Goal: Task Accomplishment & Management: Use online tool/utility

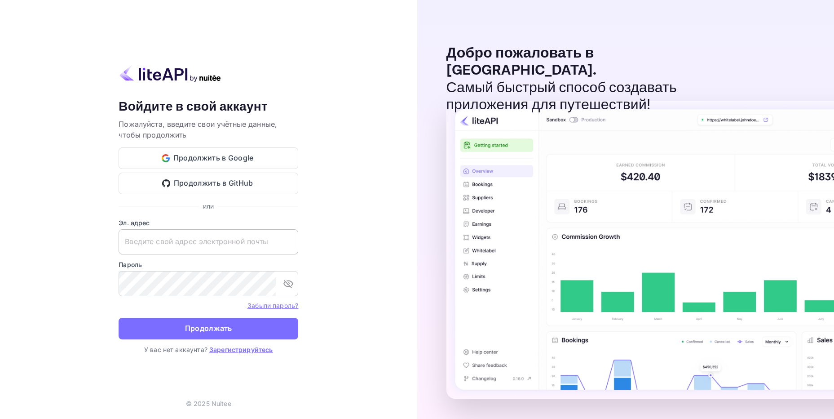
click at [184, 244] on input "text" at bounding box center [209, 241] width 180 height 25
paste input "adminpassword_support@yandex-team.ru"
type input "adminpassword_support@yandex-team.ru"
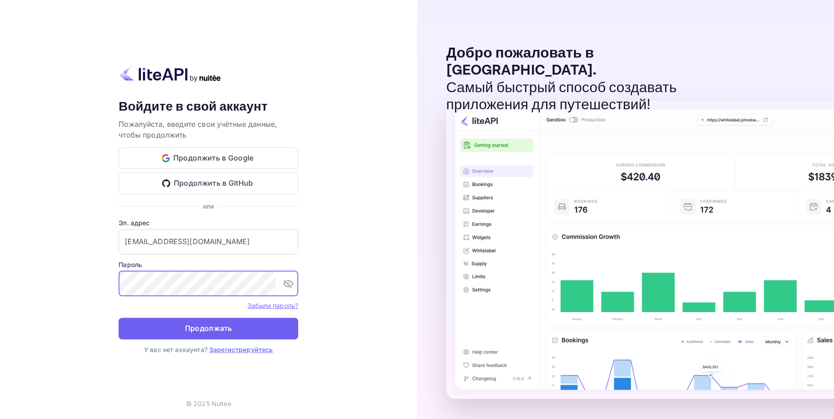
click at [197, 332] on ya-tr-span "Продолжать" at bounding box center [208, 328] width 47 height 12
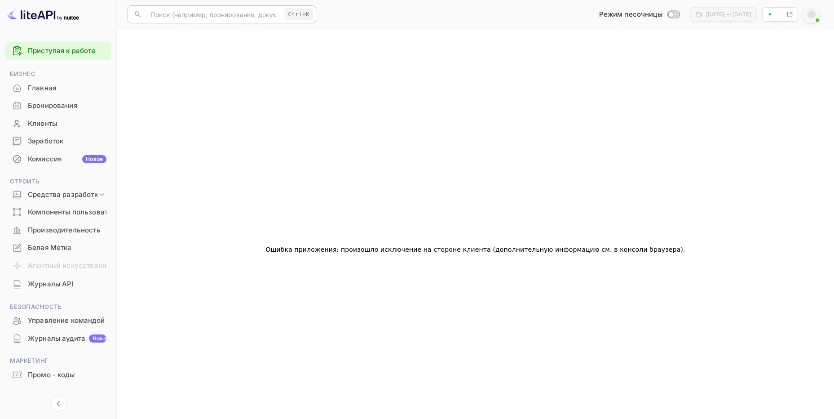
click at [160, 14] on input "text" at bounding box center [214, 14] width 136 height 18
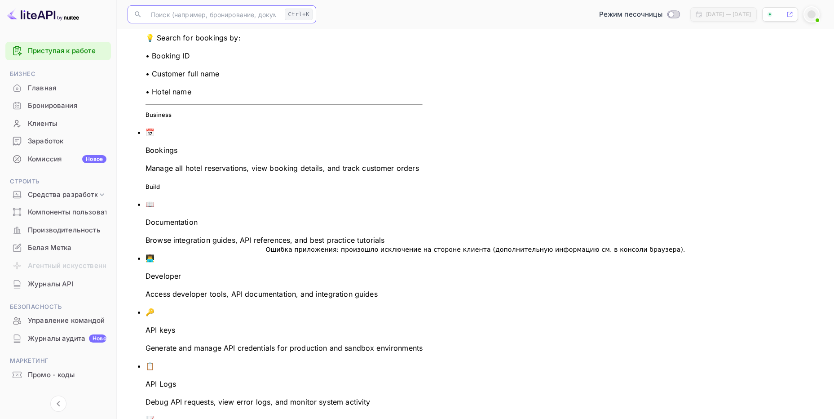
paste input "9676978"
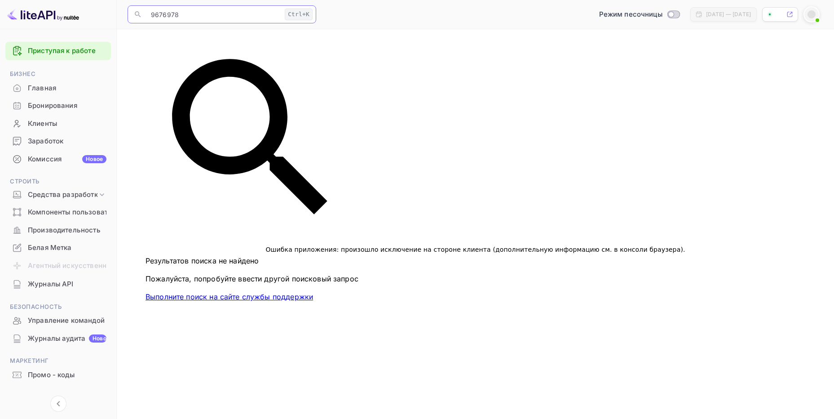
type input "9676978"
click at [418, 110] on div "Ошибка приложения: произошло исключение на стороне клиента (дополнительную инфо…" at bounding box center [476, 249] width 696 height 419
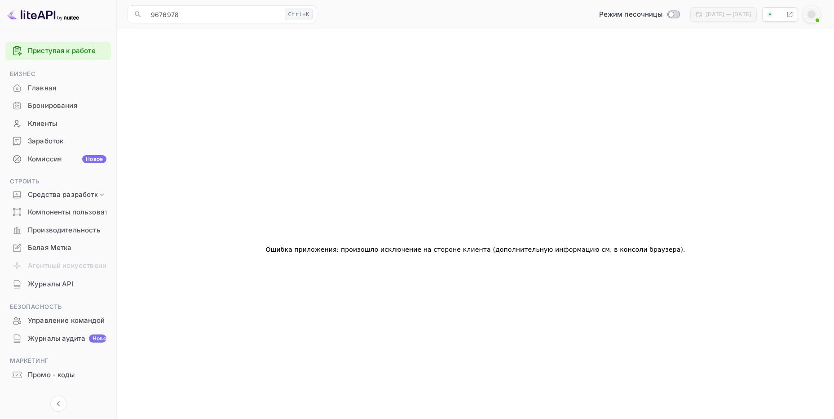
click at [60, 107] on ya-tr-span "Бронирования" at bounding box center [52, 106] width 49 height 10
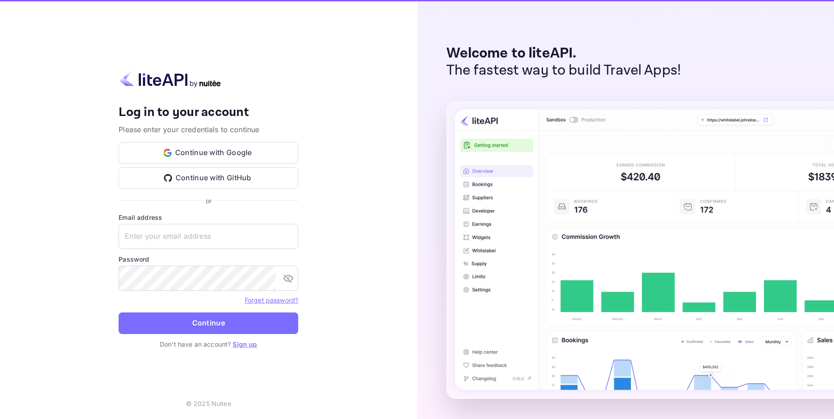
type input "[EMAIL_ADDRESS][DOMAIN_NAME]"
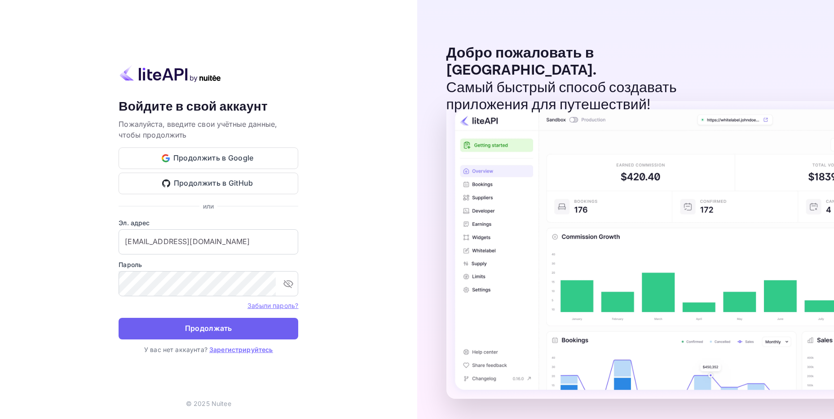
click at [207, 328] on ya-tr-span "Продолжать" at bounding box center [208, 328] width 47 height 12
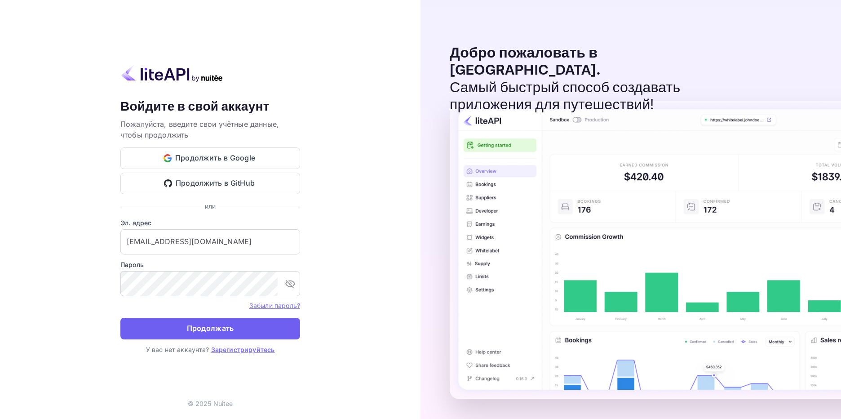
click at [199, 325] on ya-tr-span "Продолжать" at bounding box center [210, 328] width 47 height 12
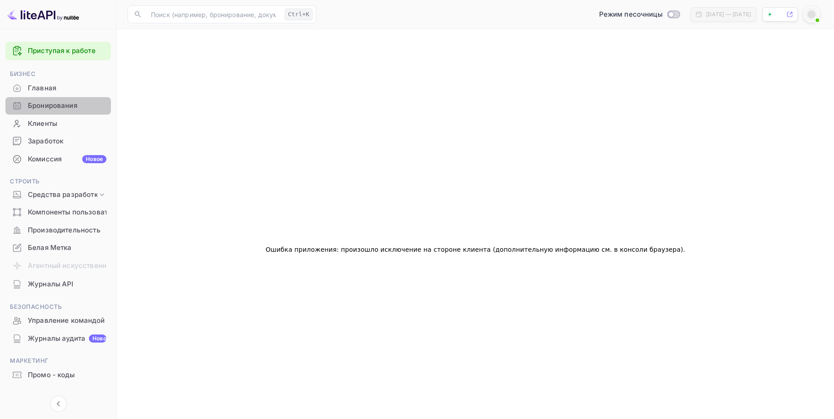
click at [58, 106] on ya-tr-span "Бронирования" at bounding box center [52, 106] width 49 height 10
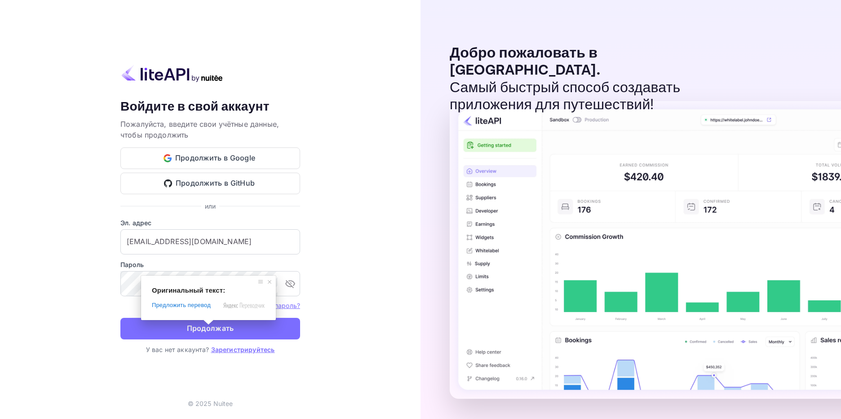
click at [340, 310] on div "Ваша учётная запись успешно создана, на ваш адрес электронной почты отправлена …" at bounding box center [210, 209] width 421 height 419
click at [187, 317] on form "Эл. адрес adminpassword_support@yandex-team.ru ​ Пароль ​ Забыли пароль? Продол…" at bounding box center [210, 281] width 180 height 127
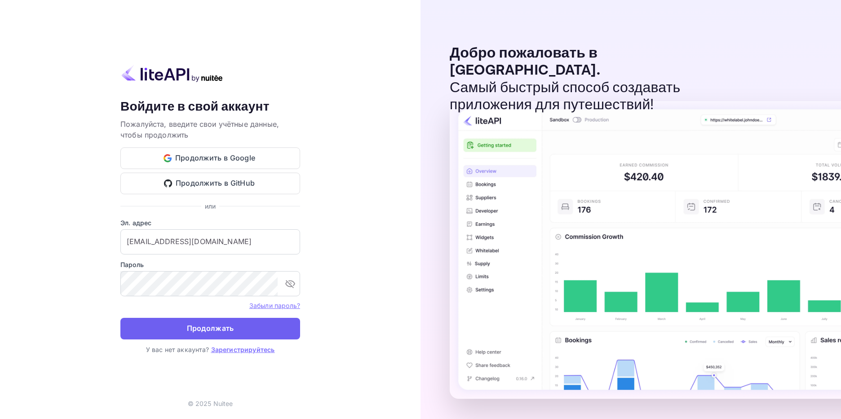
click at [188, 325] on ya-tr-span "Продолжать" at bounding box center [210, 328] width 47 height 12
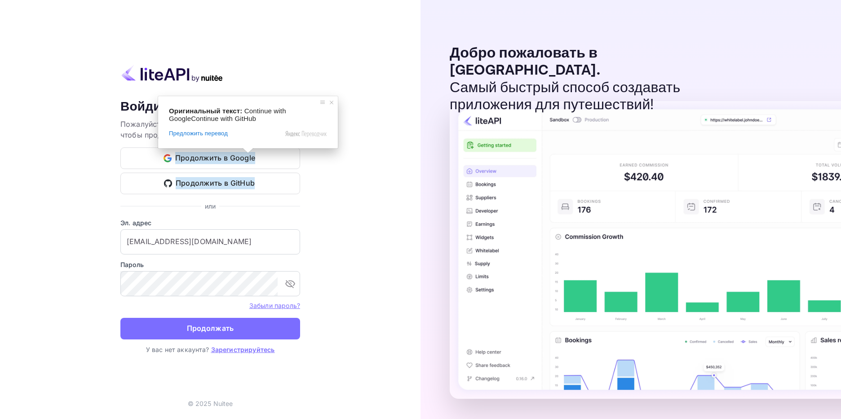
click at [381, 172] on div "Ваша учётная запись успешно создана, на ваш адрес электронной почты отправлена …" at bounding box center [210, 209] width 421 height 419
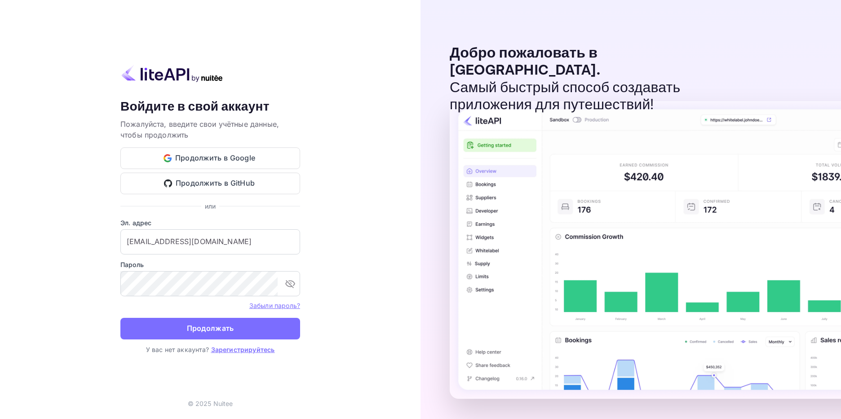
click at [197, 333] on ya-tr-span "Продолжать" at bounding box center [210, 328] width 47 height 12
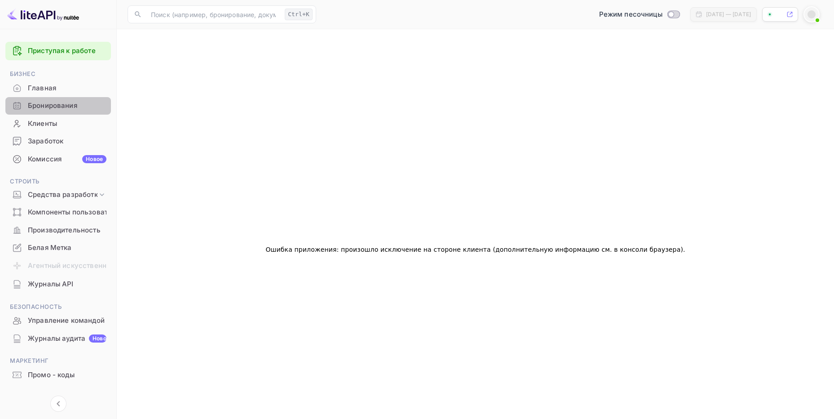
click at [48, 110] on ya-tr-span "Бронирования" at bounding box center [52, 106] width 49 height 10
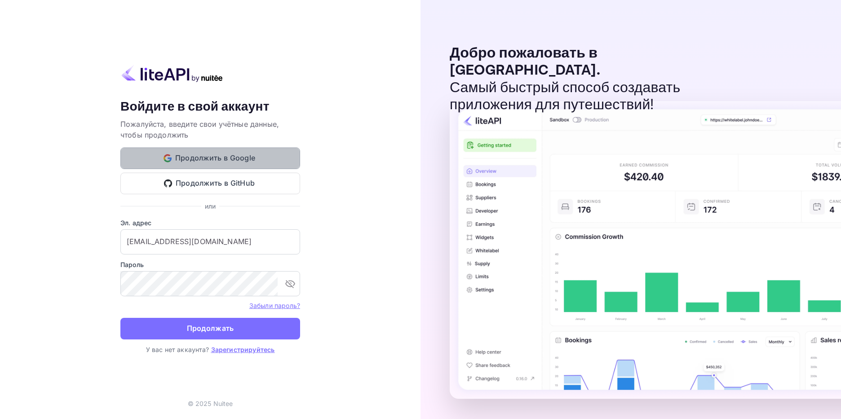
click at [215, 153] on ya-tr-span "Продолжить в Google" at bounding box center [215, 158] width 80 height 12
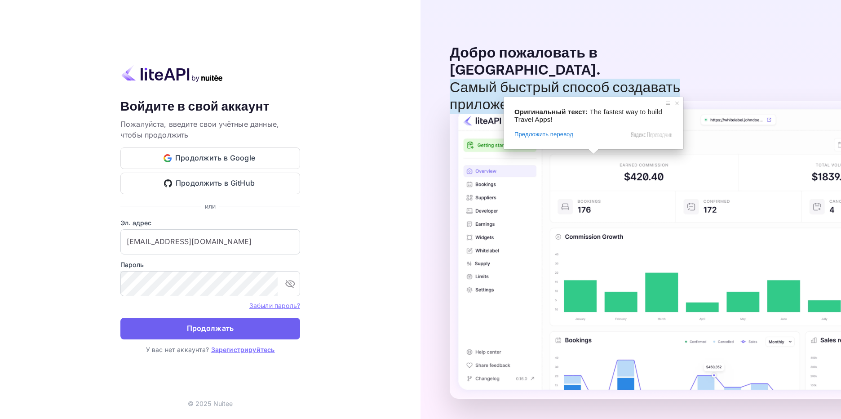
click at [222, 319] on button "Продолжать" at bounding box center [210, 329] width 180 height 22
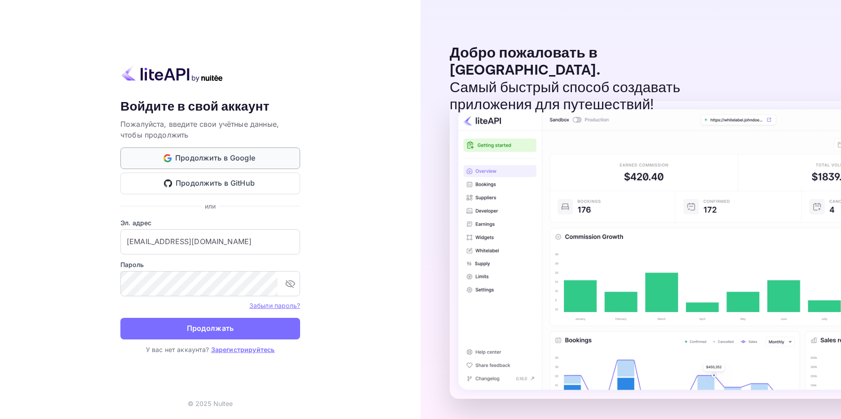
click at [255, 164] on button "Продолжить в Google" at bounding box center [210, 158] width 180 height 22
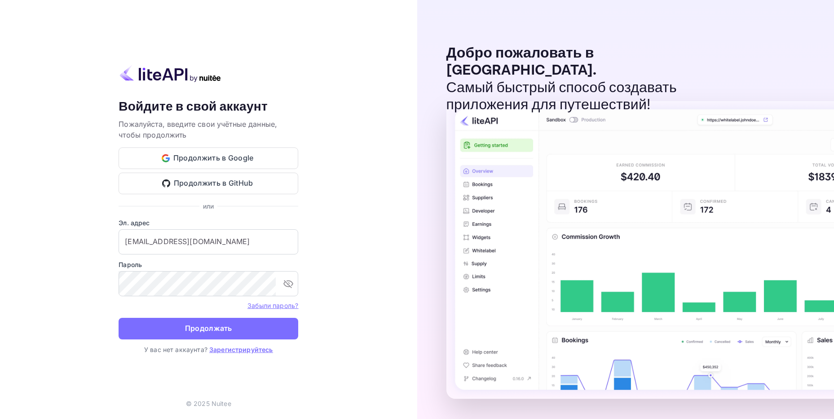
click at [203, 324] on ya-tr-span "Продолжать" at bounding box center [208, 328] width 47 height 12
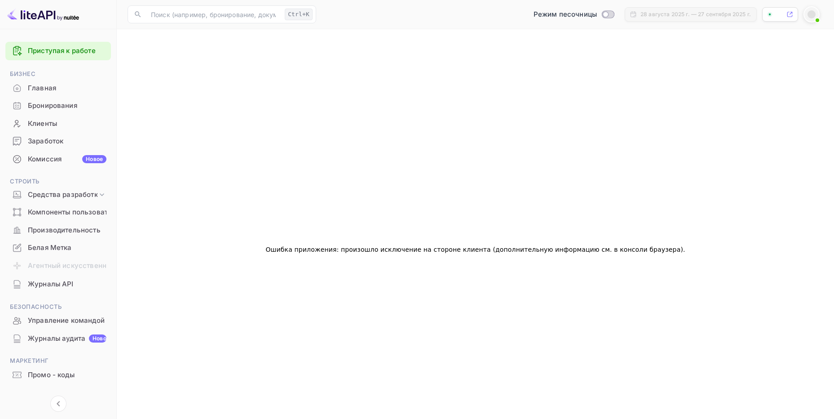
click at [816, 16] on span at bounding box center [817, 20] width 9 height 9
click at [769, 15] on 2 at bounding box center [770, 14] width 5 height 5
click at [792, 13] on icon at bounding box center [790, 14] width 7 height 6
click at [712, 15] on ya-tr-span "28 августа 2025 г. — 27 сентября 2025 г." at bounding box center [696, 14] width 111 height 7
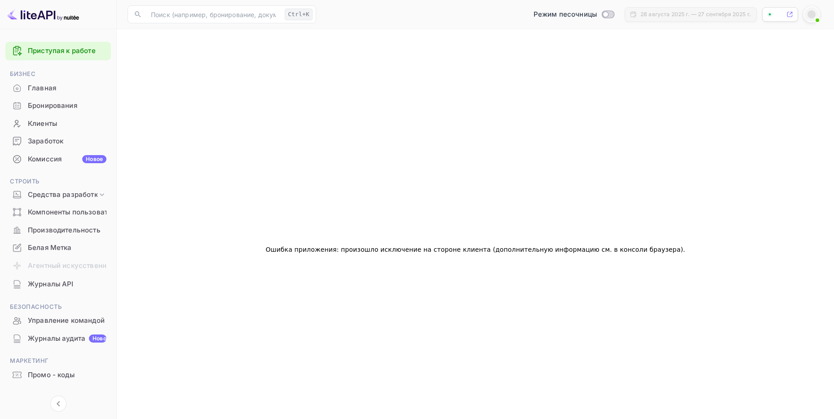
click at [816, 14] on div at bounding box center [812, 14] width 16 height 16
click at [601, 68] on span at bounding box center [596, 64] width 12 height 5
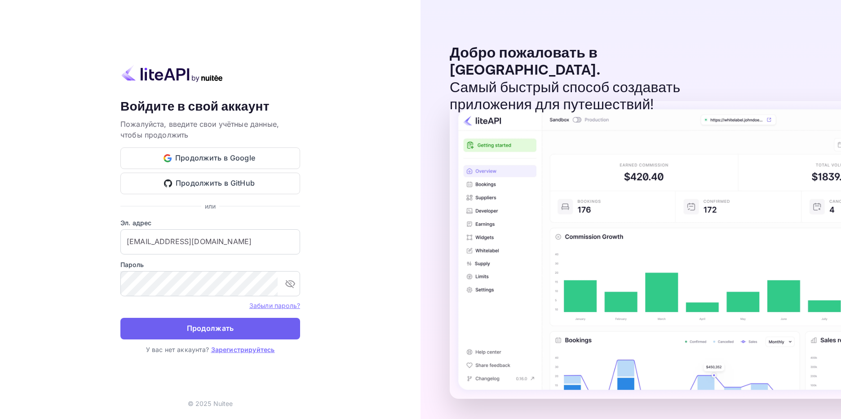
click at [206, 322] on button "Продолжать" at bounding box center [210, 329] width 180 height 22
click at [269, 319] on button "Продолжать" at bounding box center [210, 329] width 180 height 22
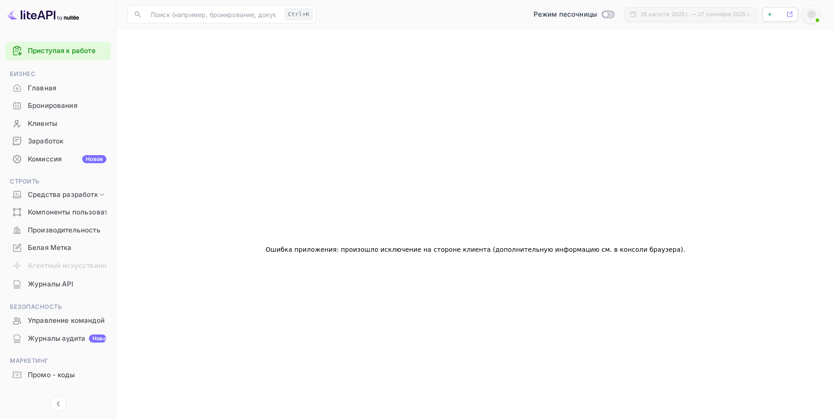
click at [54, 48] on ya-tr-span "Приступая к работе" at bounding box center [62, 50] width 68 height 9
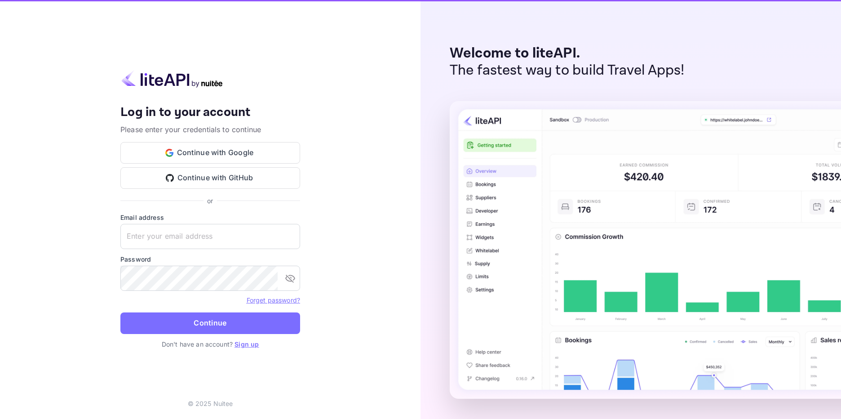
type input "[EMAIL_ADDRESS][DOMAIN_NAME]"
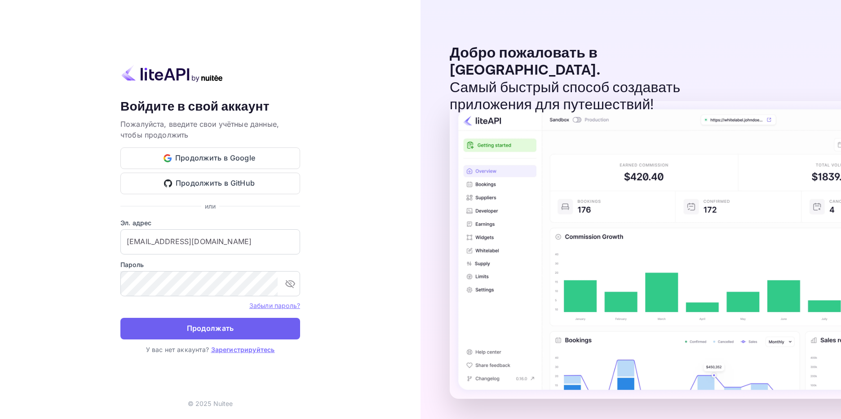
click at [172, 326] on button "Продолжать" at bounding box center [210, 329] width 180 height 22
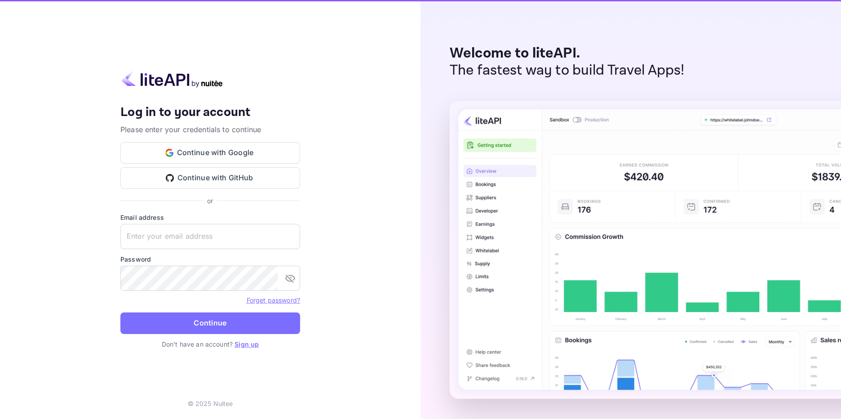
type input "[EMAIL_ADDRESS][DOMAIN_NAME]"
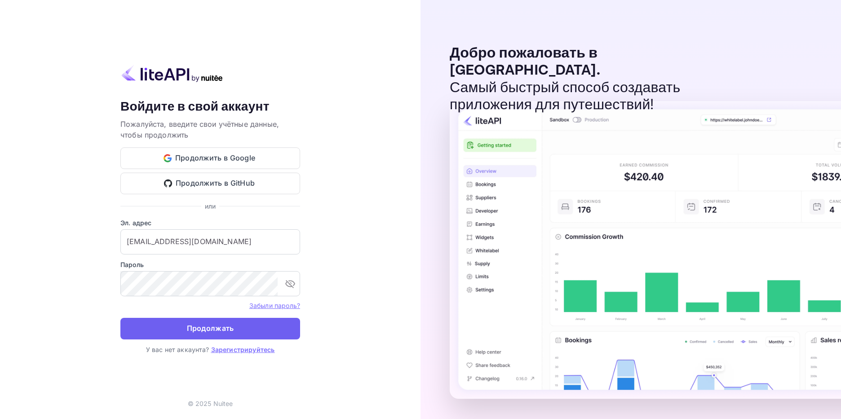
click at [184, 327] on button "Продолжать" at bounding box center [210, 329] width 180 height 22
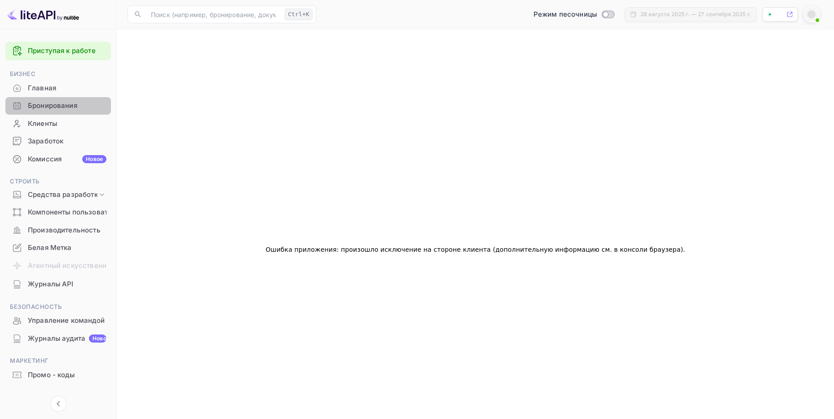
click at [58, 101] on ya-tr-span "Бронирования" at bounding box center [52, 106] width 49 height 10
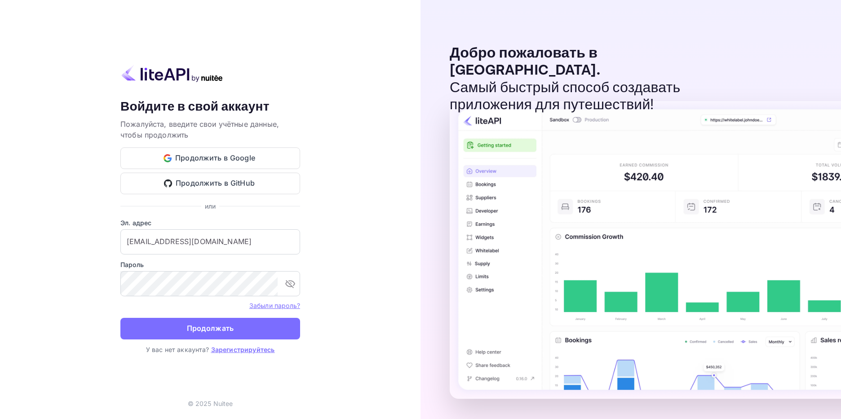
click at [170, 318] on button "Продолжать" at bounding box center [210, 329] width 180 height 22
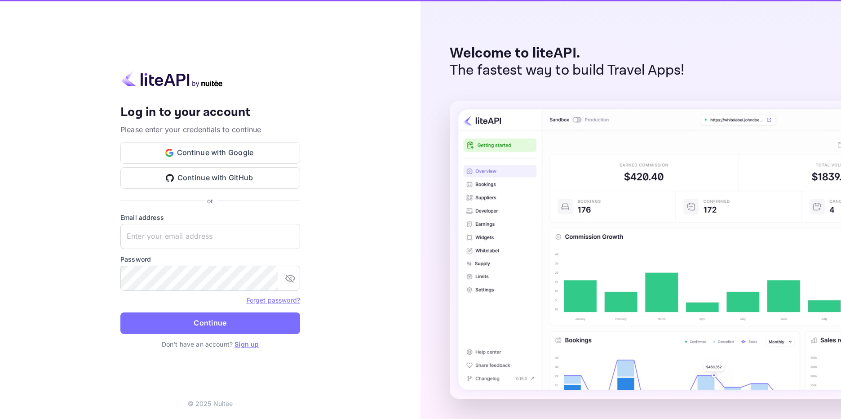
type input "[EMAIL_ADDRESS][DOMAIN_NAME]"
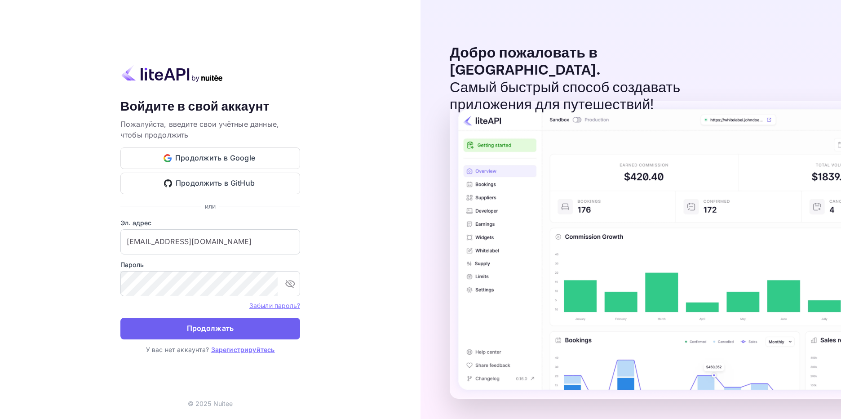
click at [210, 330] on ya-tr-span "Продолжать" at bounding box center [210, 328] width 47 height 12
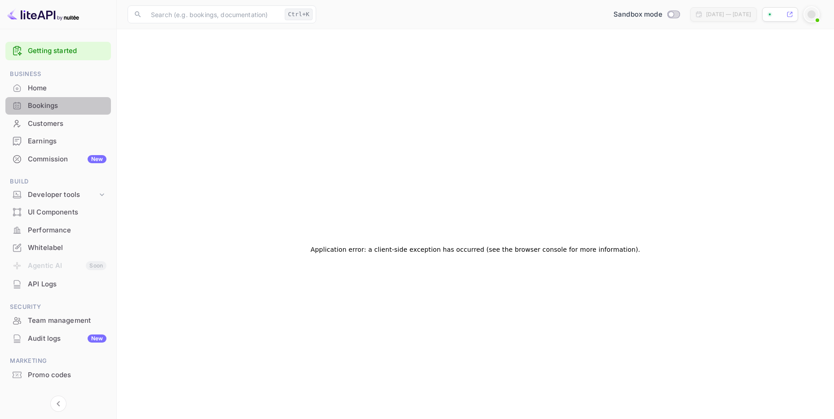
click at [53, 105] on ya-tr-span "Bookings" at bounding box center [43, 106] width 30 height 10
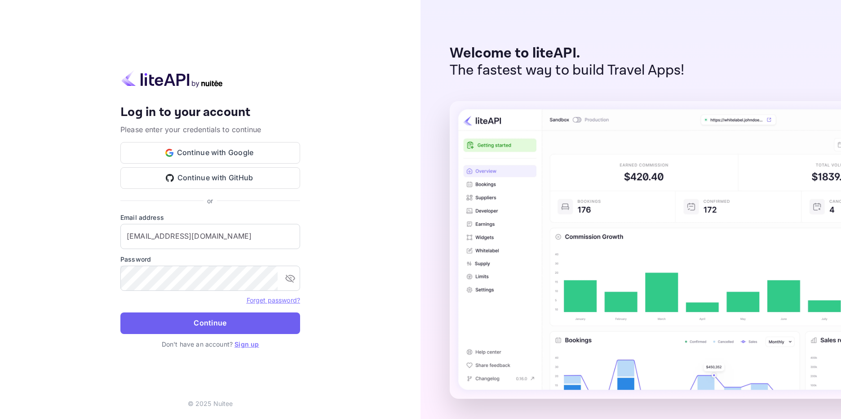
click at [193, 319] on button "Continue" at bounding box center [210, 323] width 180 height 22
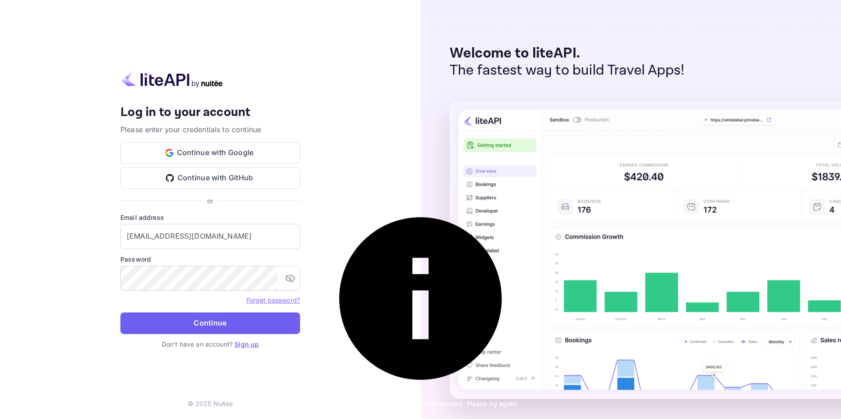
click at [193, 329] on button "Continue" at bounding box center [210, 323] width 180 height 22
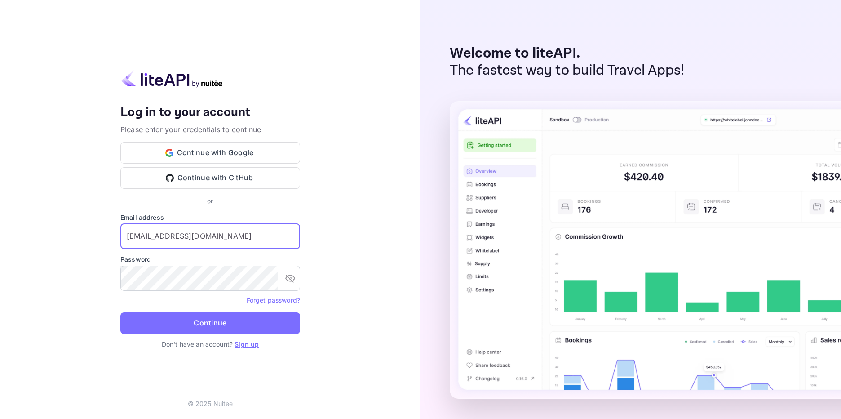
scroll to position [0, 0]
drag, startPoint x: 279, startPoint y: 236, endPoint x: 216, endPoint y: 236, distance: 63.4
click at [216, 236] on input "[EMAIL_ADDRESS][DOMAIN_NAME]" at bounding box center [210, 236] width 180 height 25
click at [209, 239] on input "[EMAIL_ADDRESS][DOMAIN_NAME]" at bounding box center [210, 236] width 180 height 25
drag, startPoint x: 126, startPoint y: 237, endPoint x: 374, endPoint y: 233, distance: 248.1
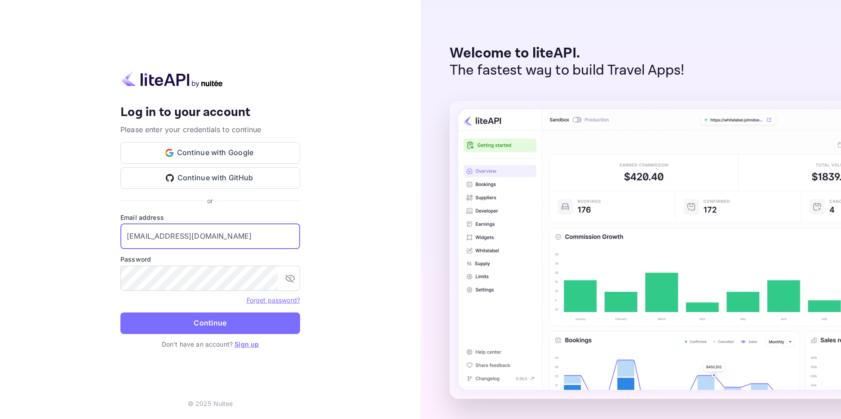
click at [373, 233] on div "Your account has been created successfully, a confirmation link has been sent t…" at bounding box center [210, 209] width 421 height 419
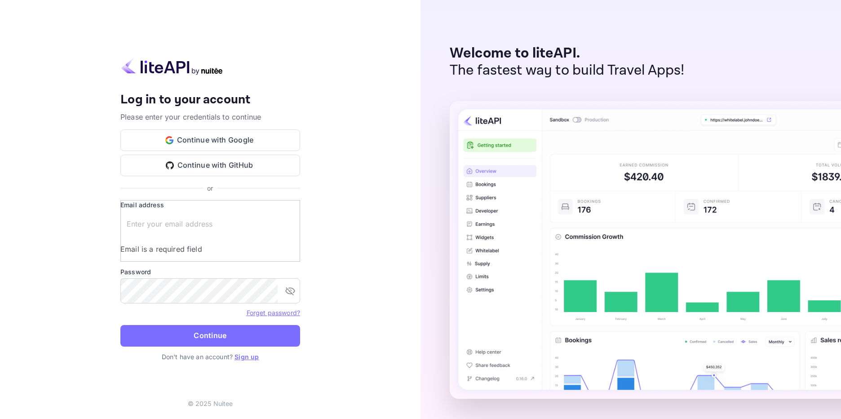
paste input "[EMAIL_ADDRESS][DOMAIN_NAME]"
type input "[EMAIL_ADDRESS][DOMAIN_NAME]"
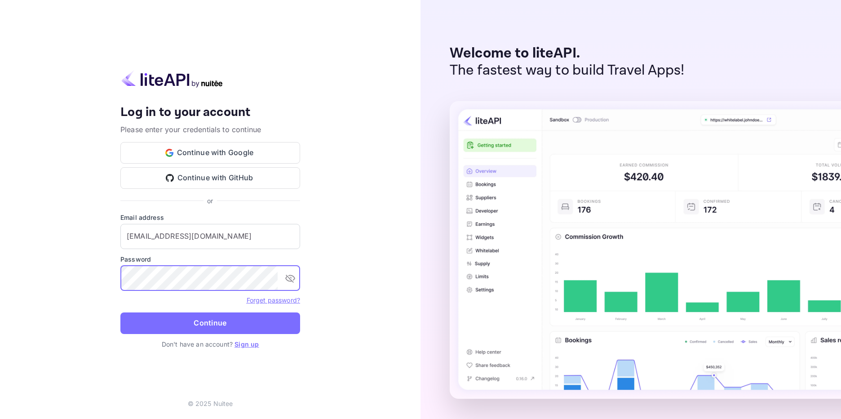
click at [117, 279] on div "Your account has been created successfully, a confirmation link has been sent t…" at bounding box center [210, 209] width 421 height 419
drag, startPoint x: 155, startPoint y: 327, endPoint x: 283, endPoint y: 312, distance: 128.1
click at [155, 327] on button "Continue" at bounding box center [210, 323] width 180 height 22
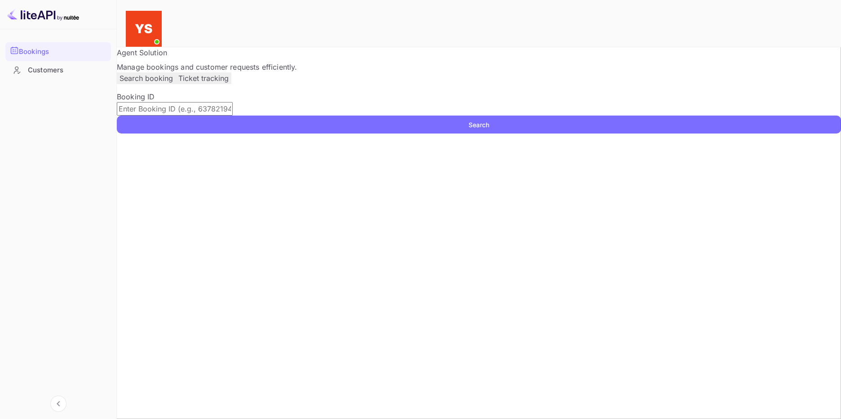
click at [166, 115] on input "text" at bounding box center [175, 108] width 116 height 13
click at [187, 115] on input "text" at bounding box center [175, 108] width 116 height 13
paste input "9676978"
type input "9676978"
click at [628, 133] on button "Search" at bounding box center [479, 124] width 724 height 18
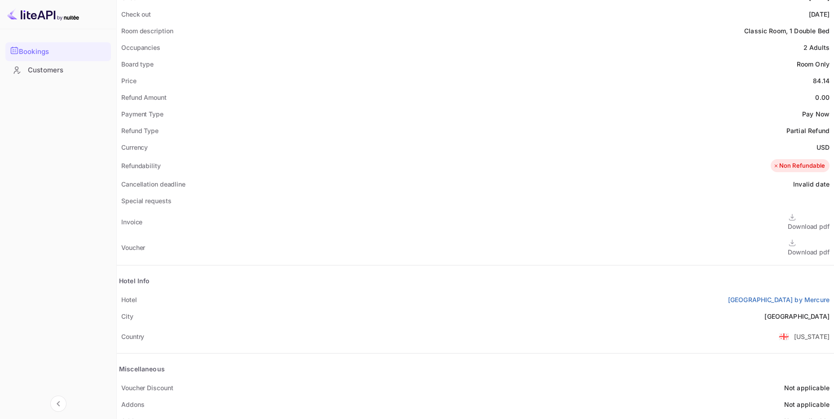
scroll to position [305, 0]
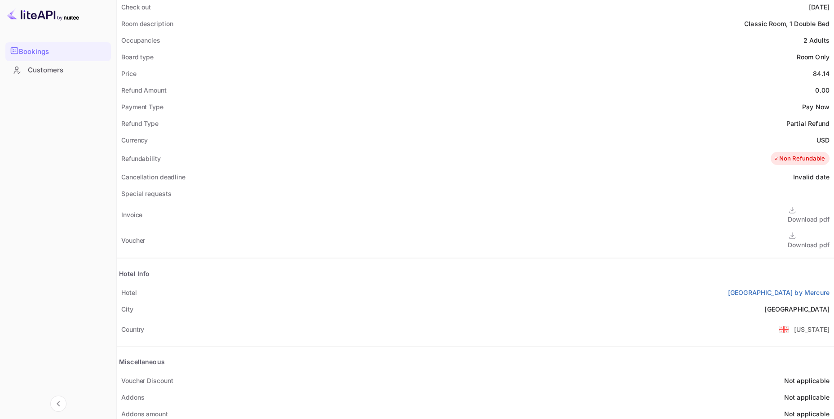
click at [788, 240] on div "Download pdf" at bounding box center [809, 244] width 42 height 9
